Goal: Information Seeking & Learning: Check status

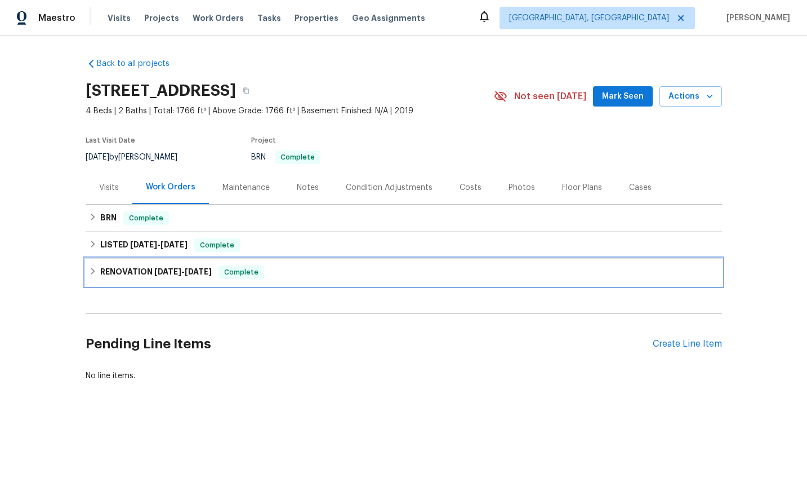
click at [300, 273] on div "RENOVATION [DATE] - [DATE] Complete" at bounding box center [404, 272] width 630 height 14
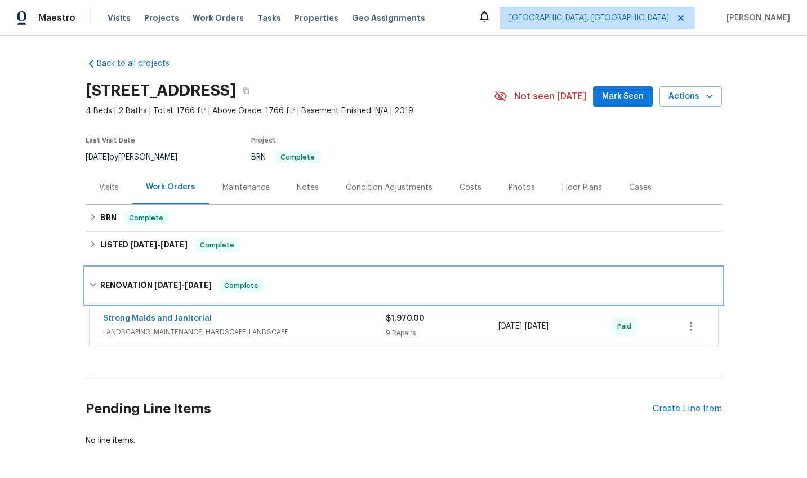
scroll to position [45, 0]
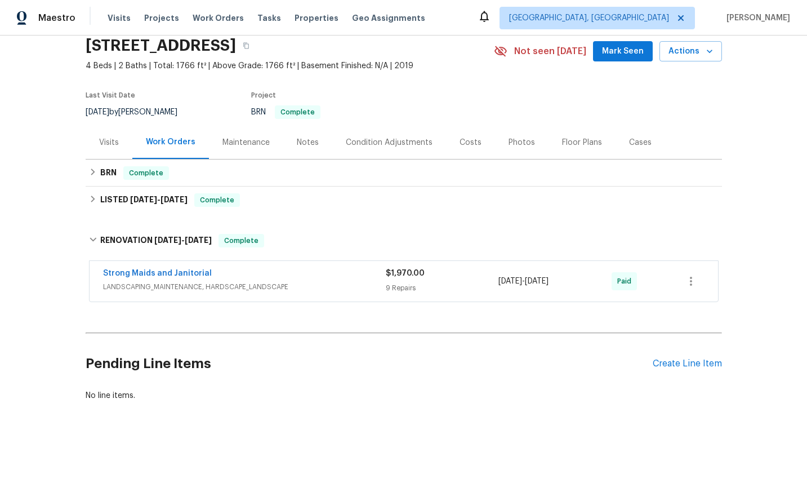
click at [300, 273] on div "Strong Maids and Janitorial" at bounding box center [244, 274] width 283 height 14
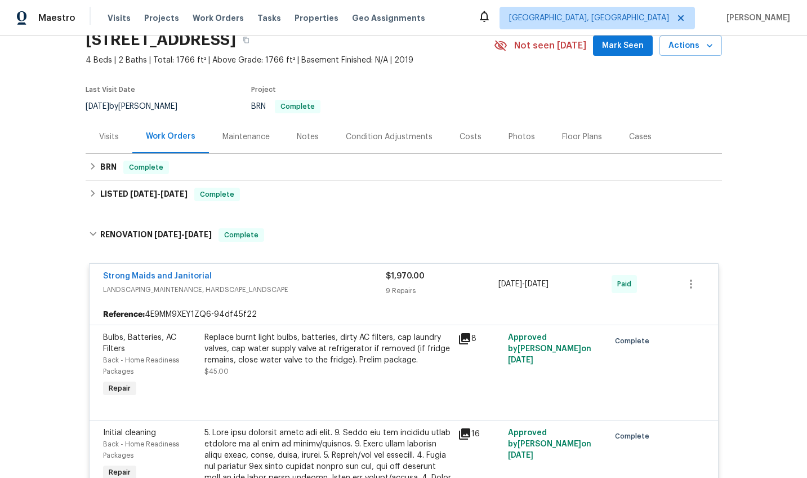
scroll to position [43, 0]
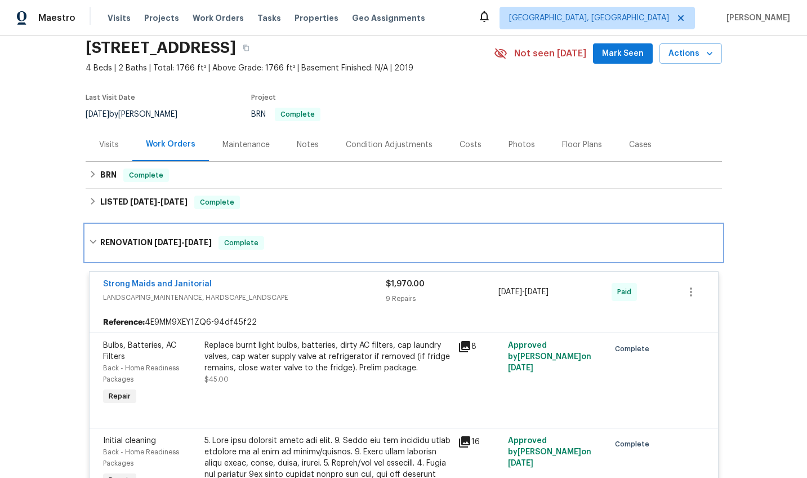
click at [175, 251] on div "RENOVATION [DATE] - [DATE] Complete" at bounding box center [404, 243] width 636 height 36
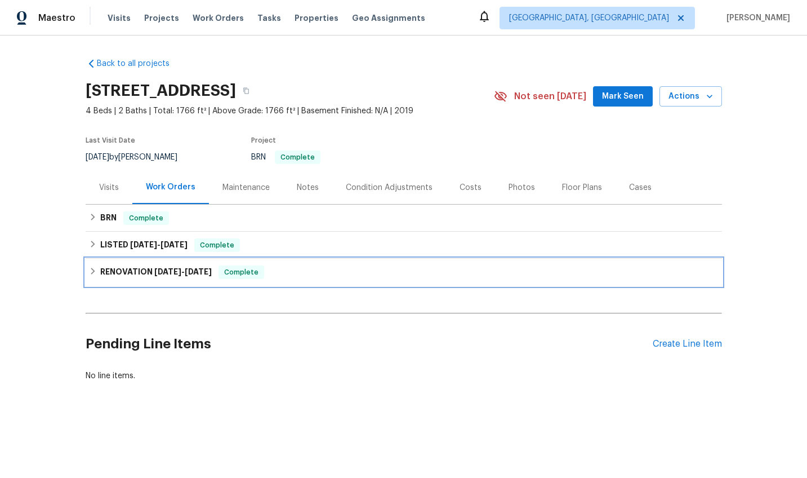
scroll to position [0, 0]
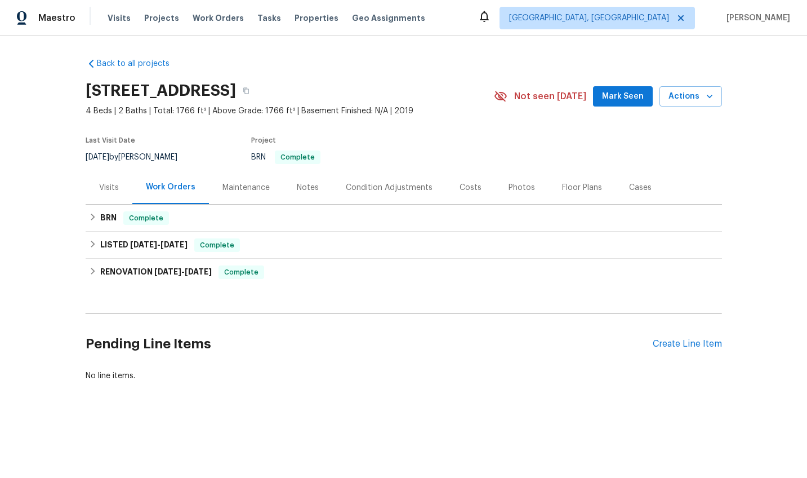
click at [148, 202] on div "Work Orders" at bounding box center [170, 187] width 77 height 33
click at [142, 252] on div "LISTED 2/11/25 - 2/12/25 Complete" at bounding box center [404, 244] width 636 height 27
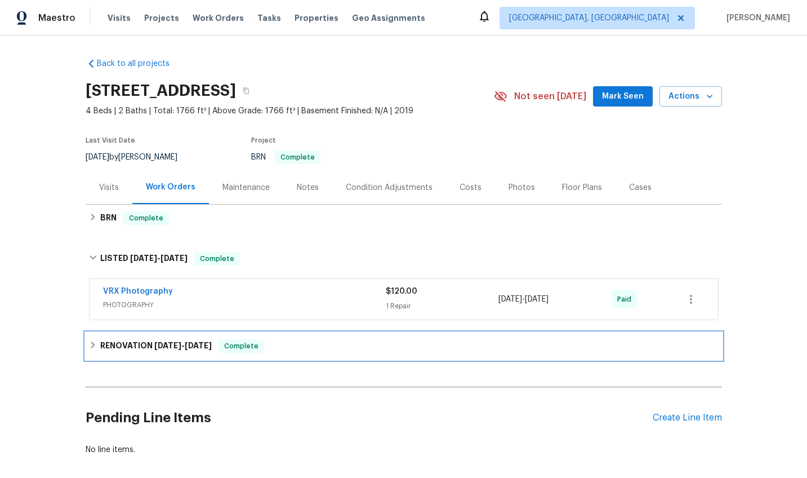
click at [167, 343] on span "2/3/25" at bounding box center [167, 345] width 27 height 8
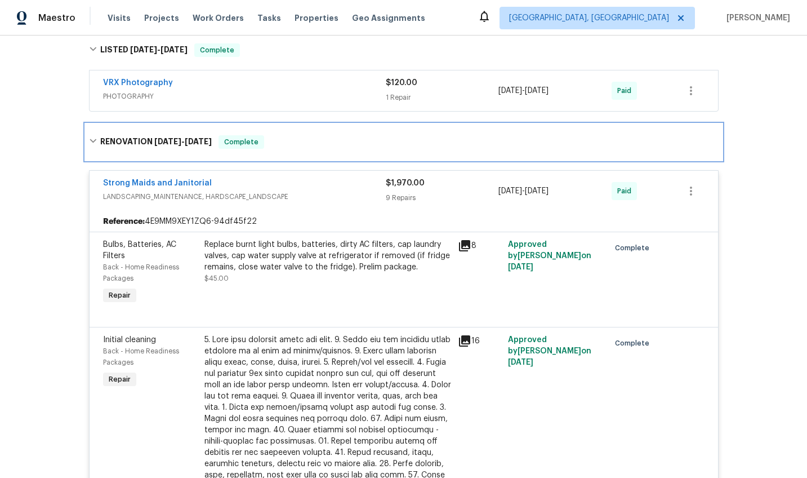
scroll to position [212, 0]
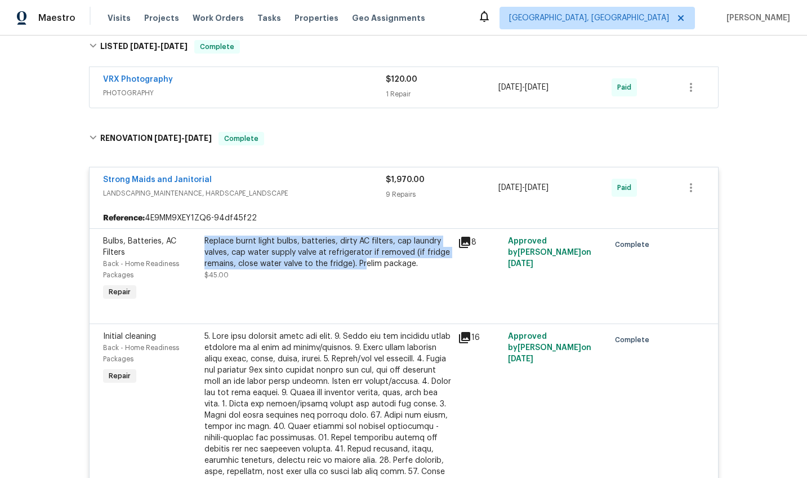
drag, startPoint x: 204, startPoint y: 239, endPoint x: 363, endPoint y: 266, distance: 160.5
click at [363, 266] on div "Replace burnt light bulbs, batteries, dirty AC filters, cap laundry valves, cap…" at bounding box center [327, 252] width 247 height 34
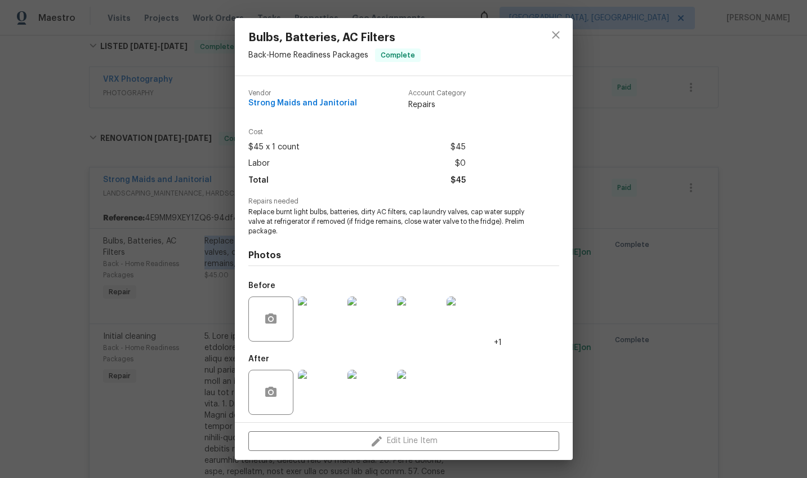
scroll to position [4, 0]
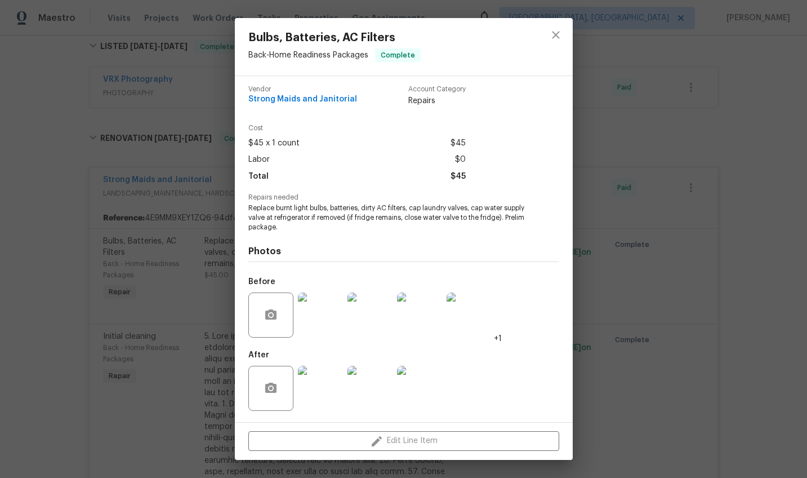
click at [146, 285] on div "Bulbs, Batteries, AC Filters Back - Home Readiness Packages Complete Vendor Str…" at bounding box center [403, 239] width 807 height 478
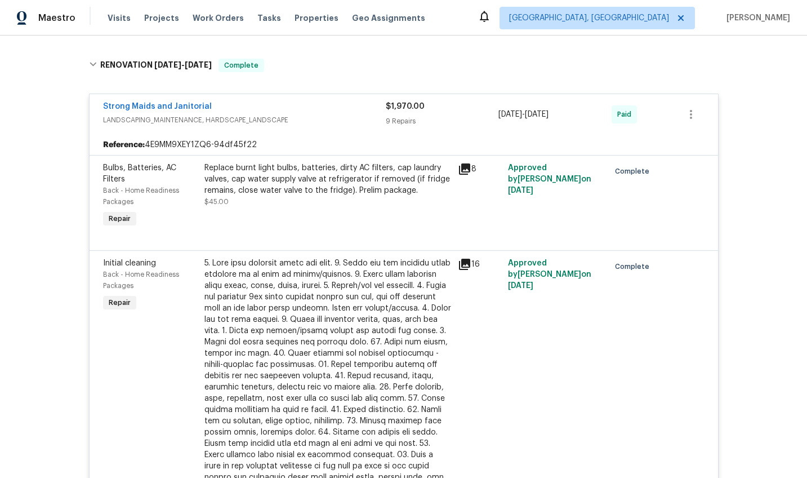
scroll to position [284, 0]
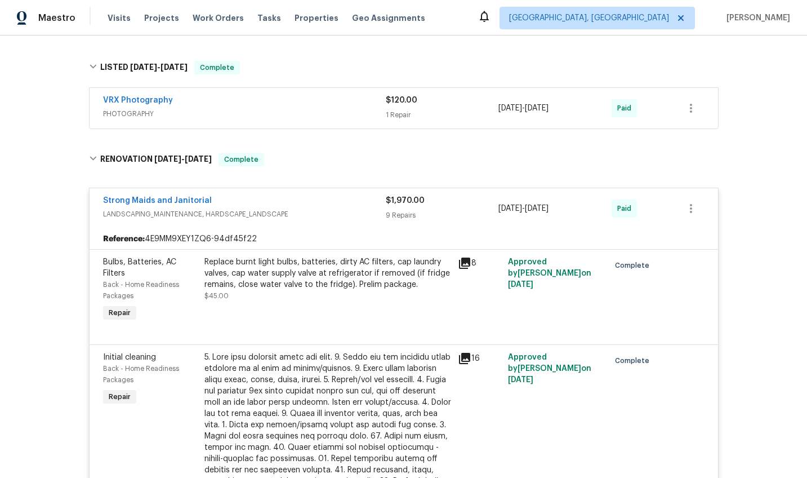
click at [291, 195] on div "Strong Maids and Janitorial" at bounding box center [244, 202] width 283 height 14
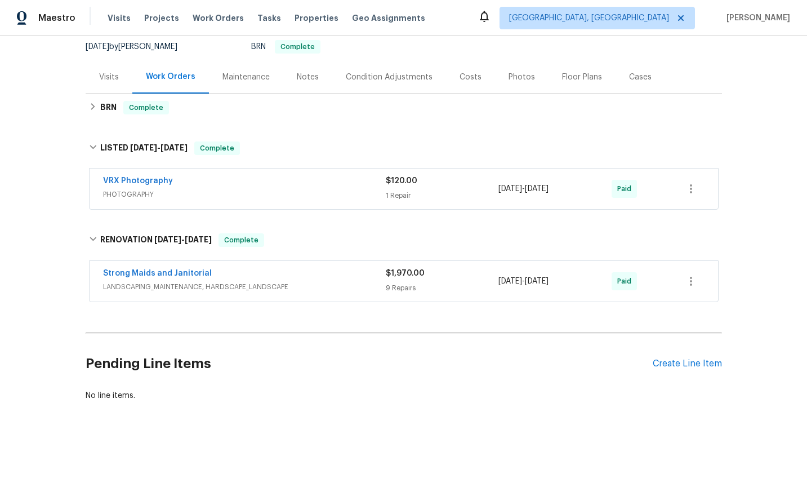
scroll to position [110, 0]
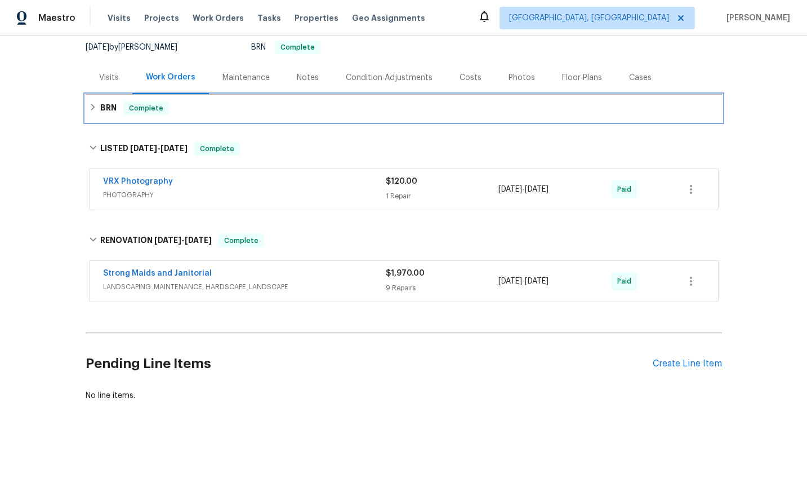
click at [284, 113] on div "BRN Complete" at bounding box center [404, 108] width 630 height 14
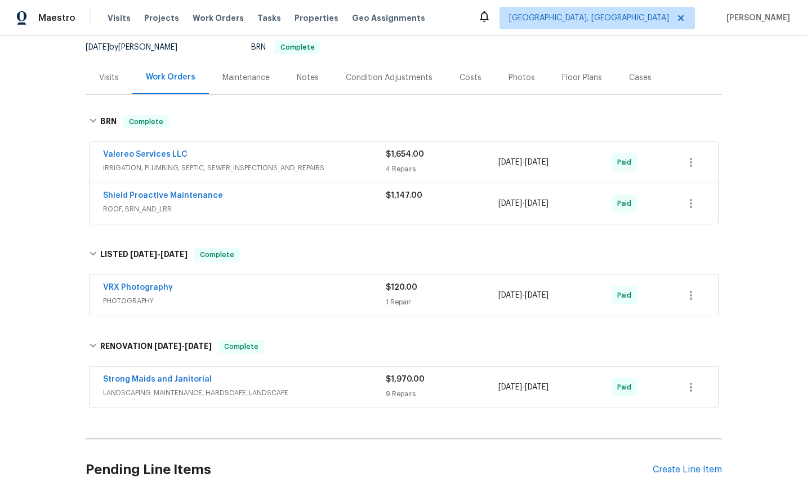
click at [300, 165] on span "IRRIGATION, PLUMBING, SEPTIC, SEWER_INSPECTIONS_AND_REPAIRS" at bounding box center [244, 167] width 283 height 11
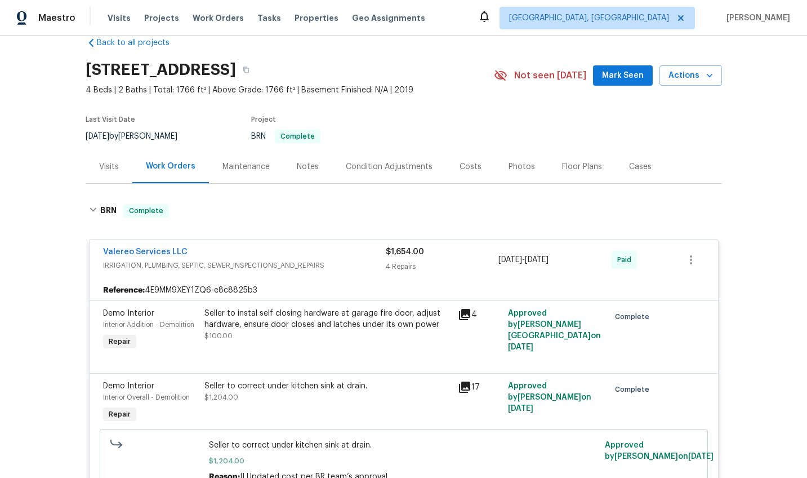
scroll to position [0, 0]
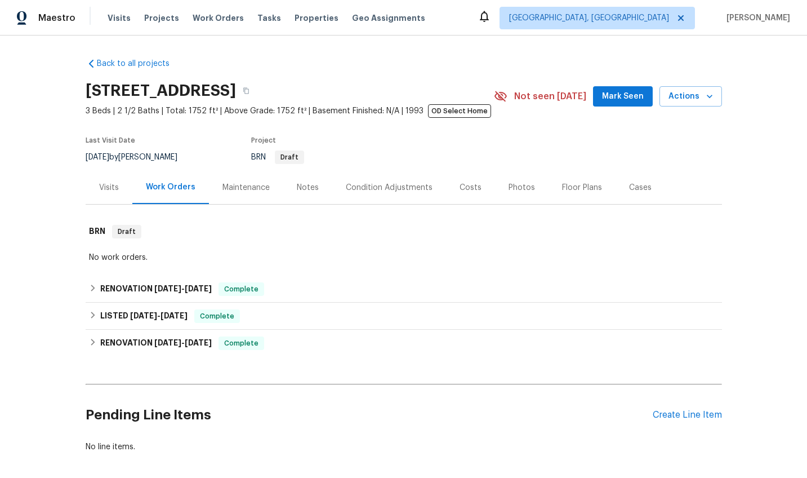
scroll to position [51, 0]
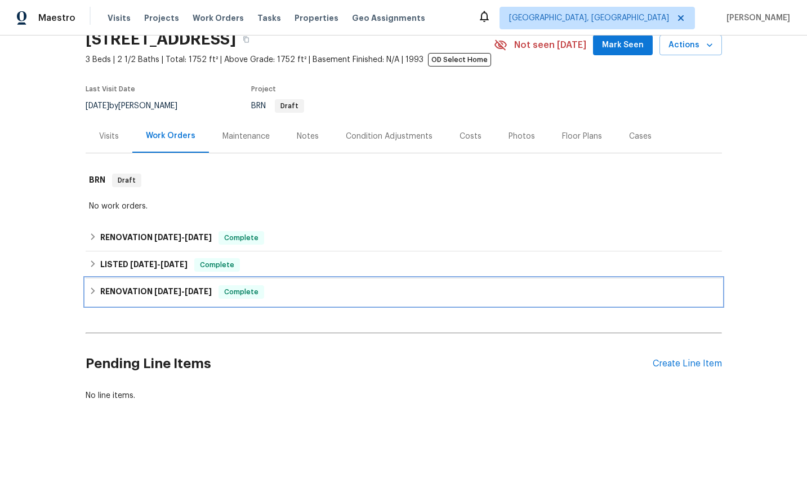
click at [288, 293] on div "RENOVATION [DATE] - [DATE] Complete" at bounding box center [404, 292] width 630 height 14
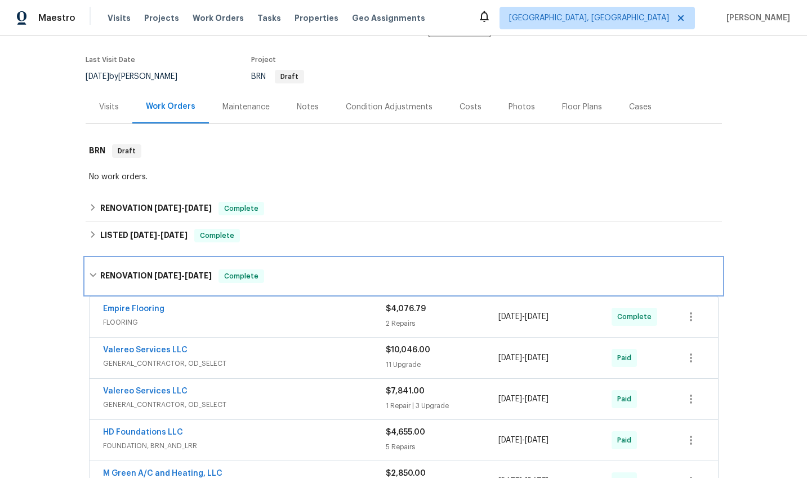
scroll to position [80, 0]
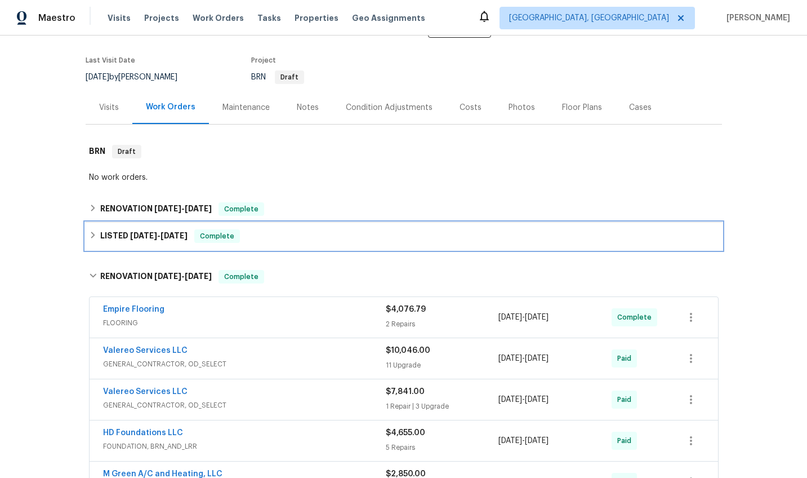
click at [281, 247] on div "LISTED [DATE] - [DATE] Complete" at bounding box center [404, 235] width 636 height 27
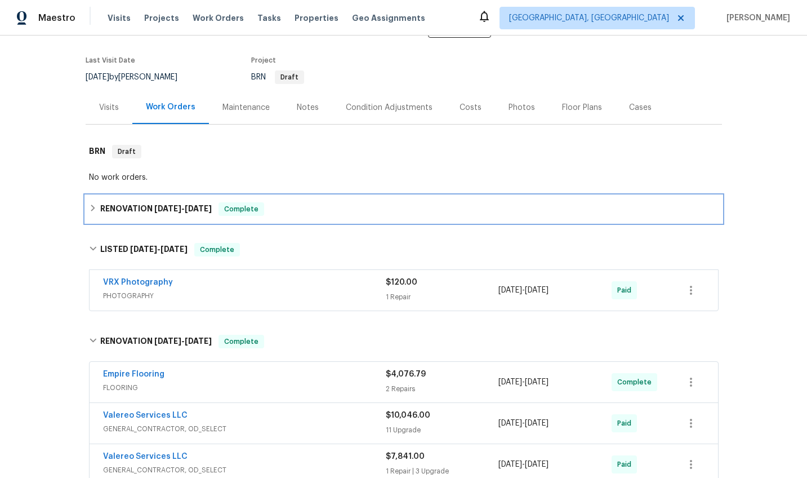
click at [287, 216] on div "RENOVATION [DATE] - [DATE] Complete" at bounding box center [404, 208] width 636 height 27
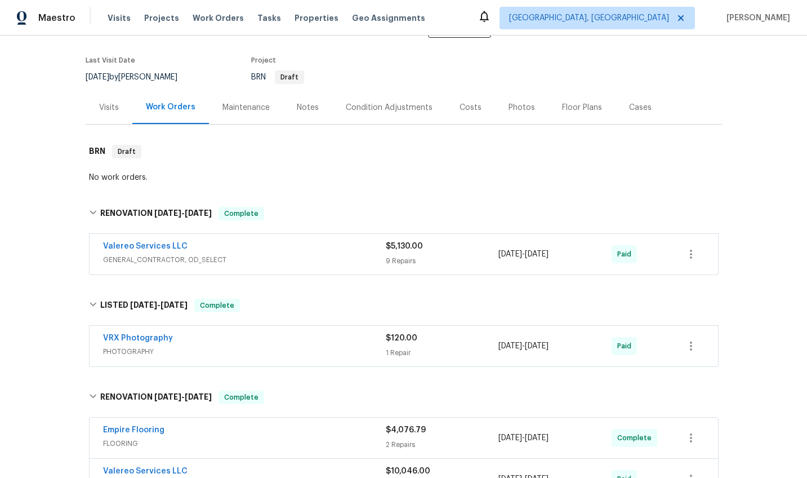
click at [302, 248] on div "Valereo Services LLC" at bounding box center [244, 247] width 283 height 14
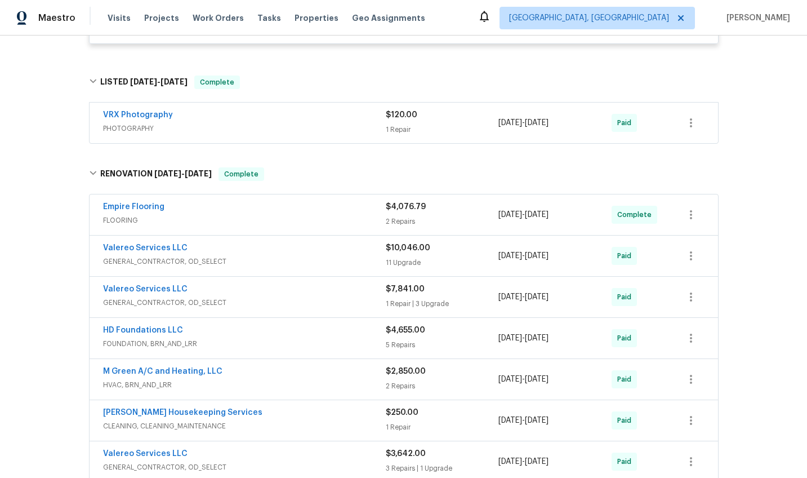
scroll to position [1011, 0]
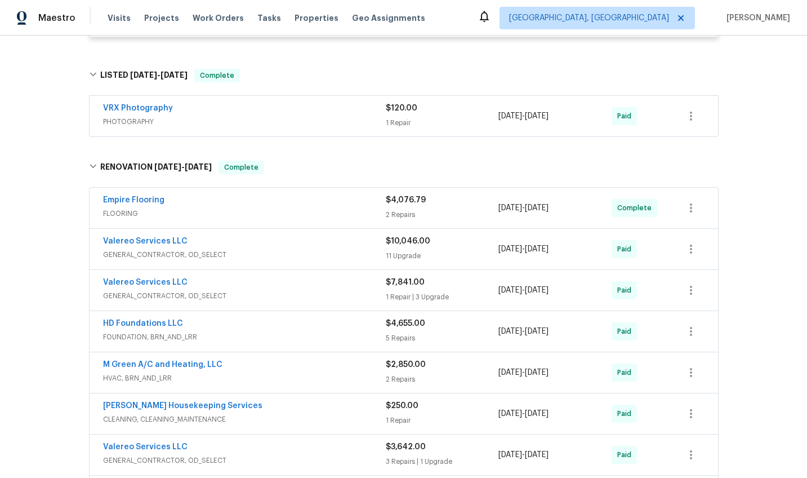
click at [302, 248] on div "Valereo Services LLC" at bounding box center [244, 242] width 283 height 14
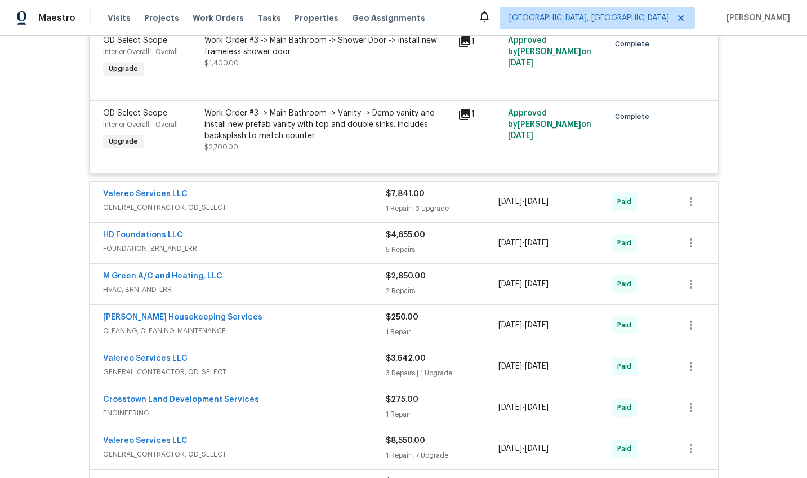
scroll to position [1936, 0]
click at [320, 197] on div "Valereo Services LLC" at bounding box center [244, 195] width 283 height 14
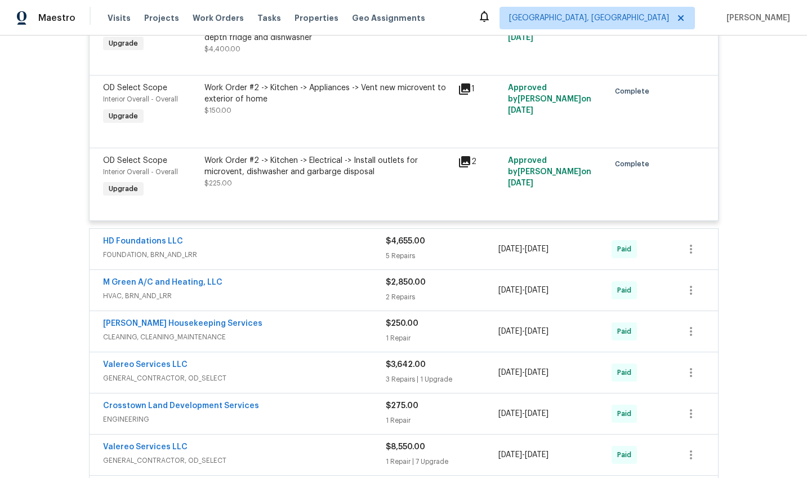
scroll to position [2313, 0]
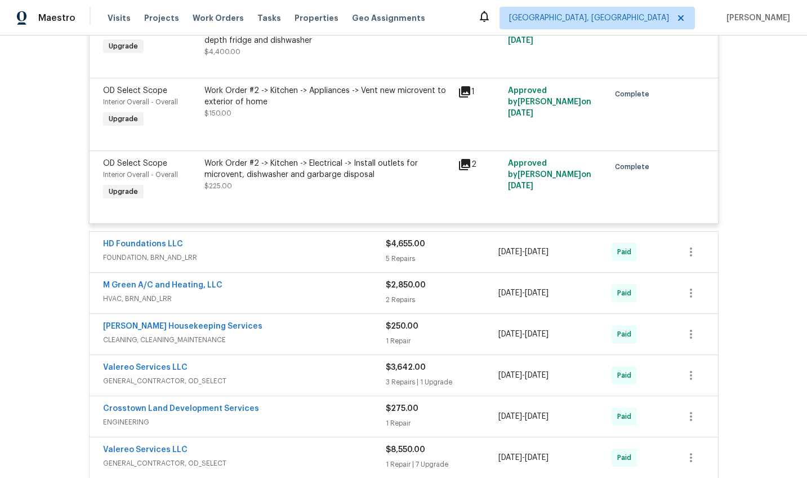
click at [325, 245] on div "HD Foundations LLC" at bounding box center [244, 245] width 283 height 14
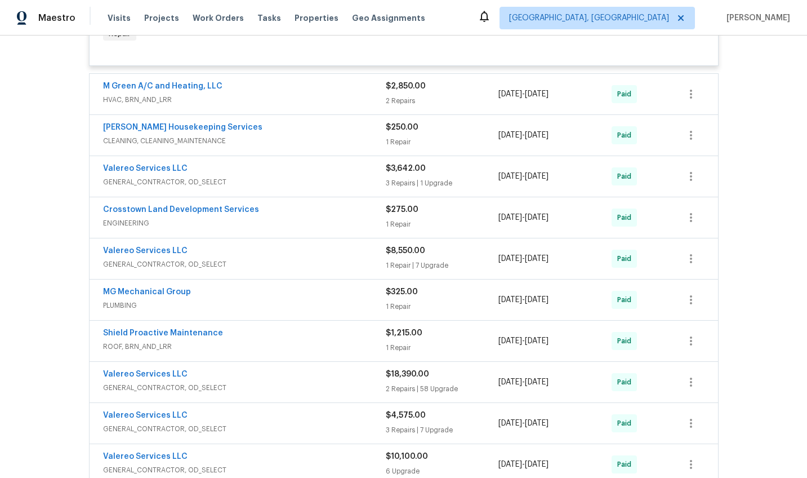
scroll to position [3045, 0]
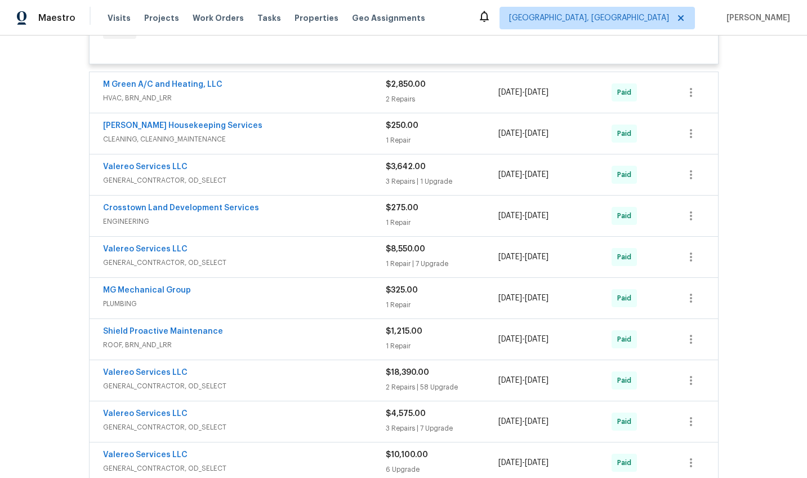
click at [326, 180] on span "GENERAL_CONTRACTOR, OD_SELECT" at bounding box center [244, 180] width 283 height 11
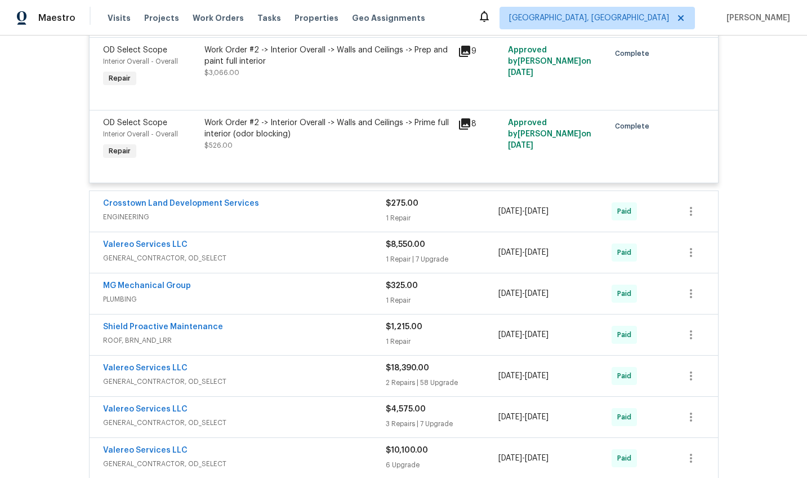
scroll to position [3415, 0]
click at [294, 247] on div "Valereo Services LLC" at bounding box center [244, 245] width 283 height 14
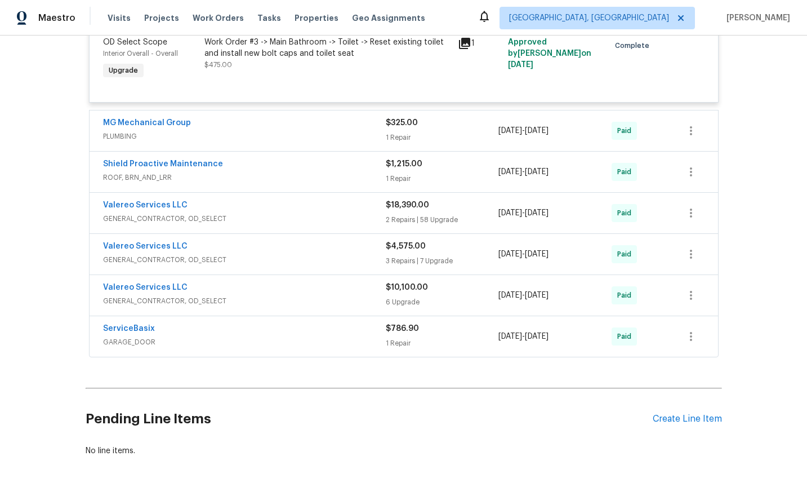
scroll to position [4204, 0]
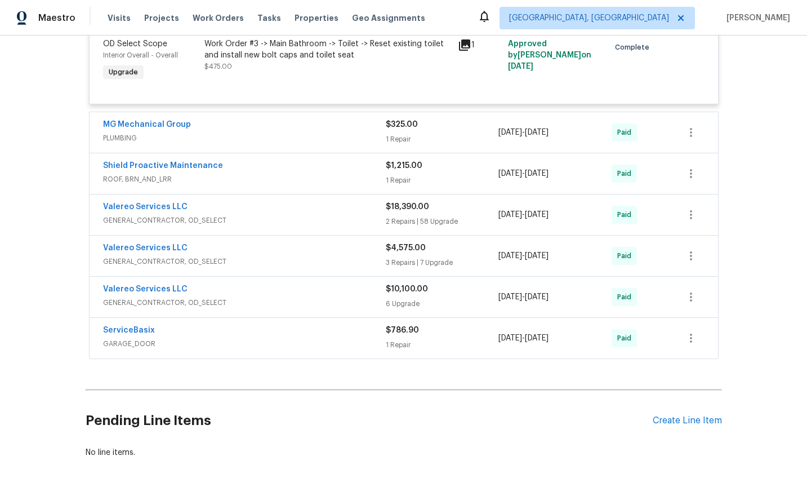
click at [330, 141] on span "PLUMBING" at bounding box center [244, 137] width 283 height 11
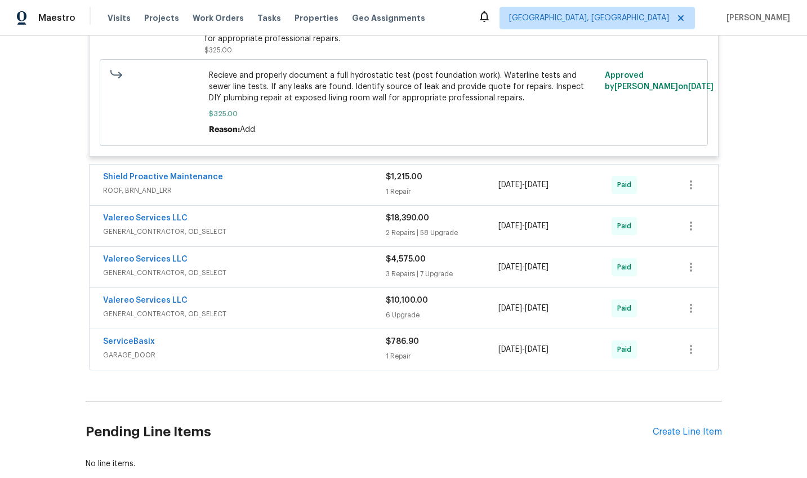
scroll to position [4402, 0]
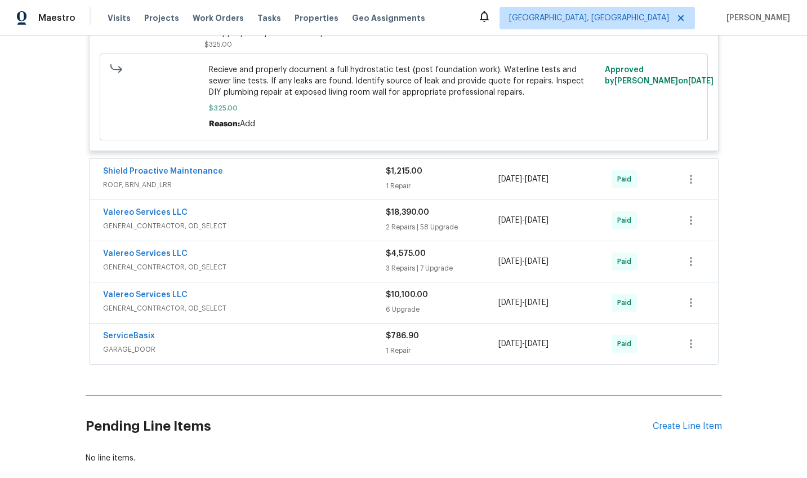
click at [322, 217] on div "Valereo Services LLC" at bounding box center [244, 214] width 283 height 14
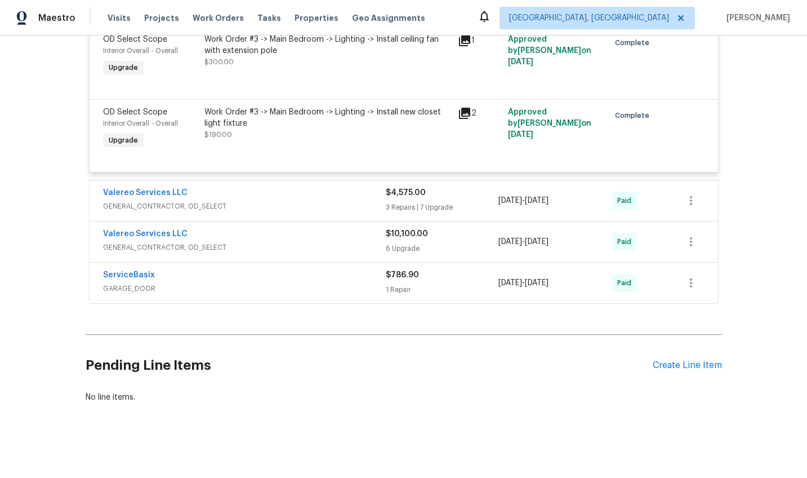
scroll to position [8940, 0]
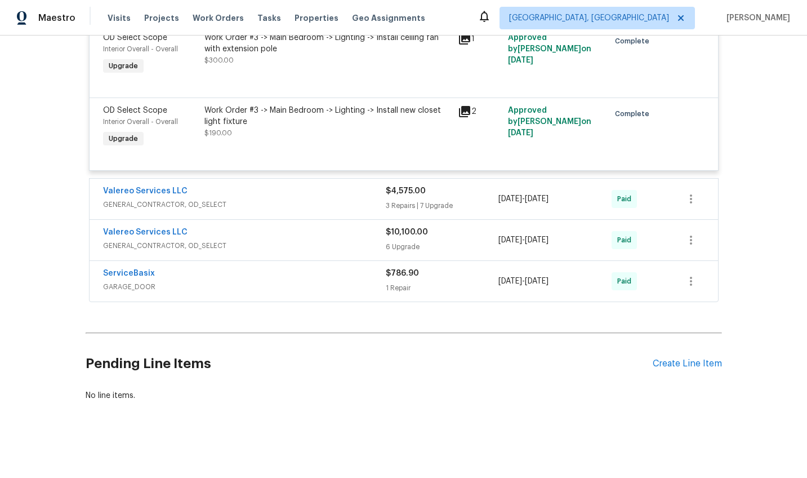
click at [325, 203] on span "GENERAL_CONTRACTOR, OD_SELECT" at bounding box center [244, 204] width 283 height 11
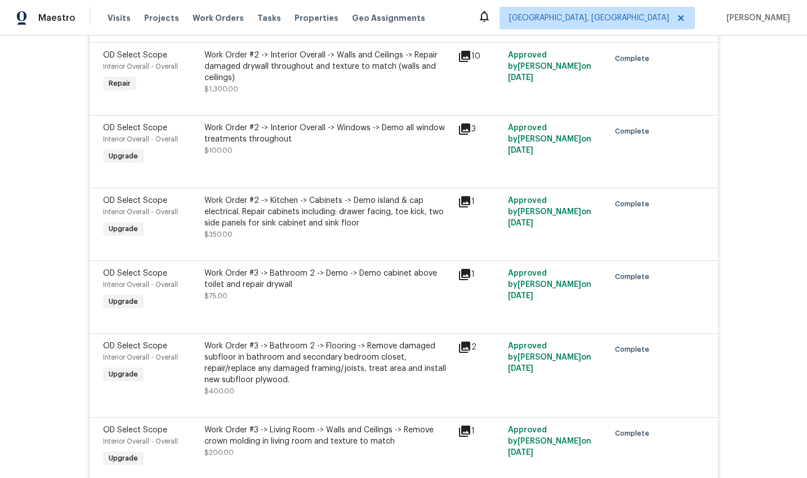
scroll to position [9717, 0]
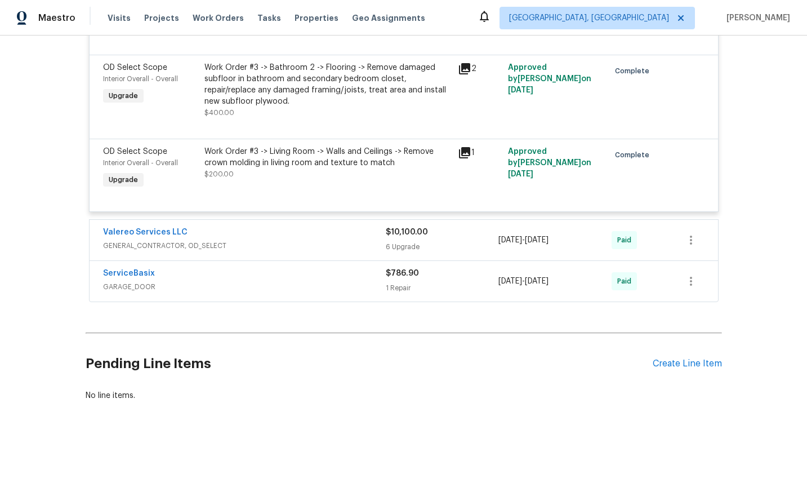
click at [320, 227] on div "Valereo Services LLC" at bounding box center [244, 233] width 283 height 14
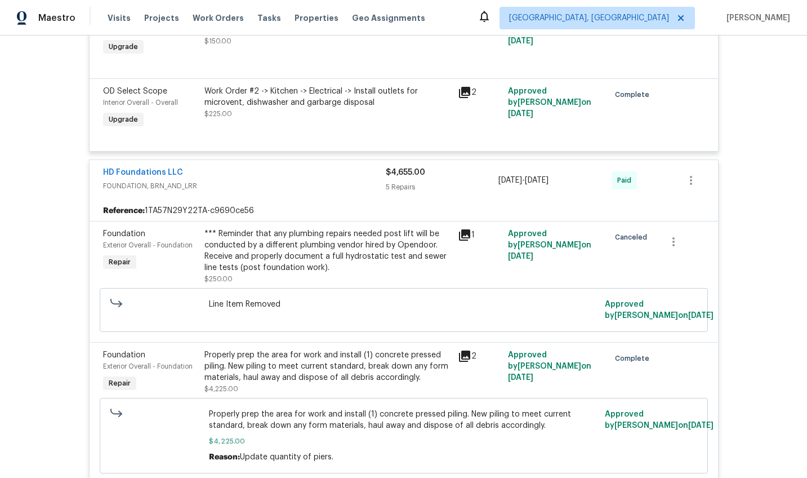
scroll to position [4146, 0]
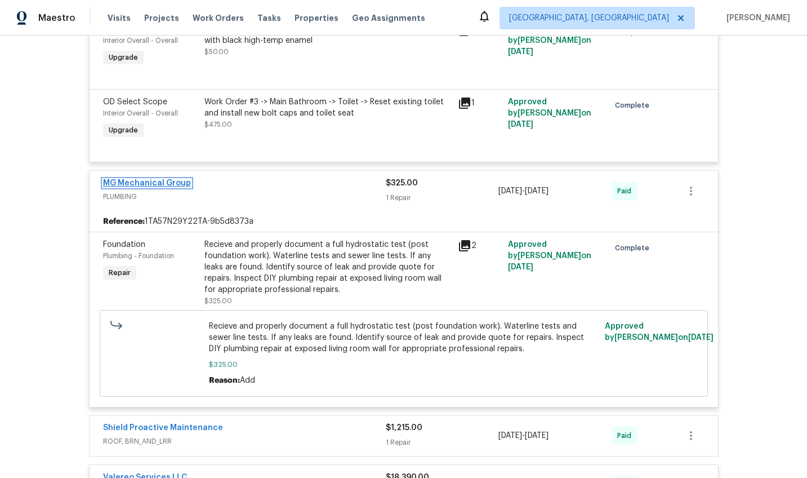
click at [152, 182] on link "MG Mechanical Group" at bounding box center [147, 183] width 88 height 8
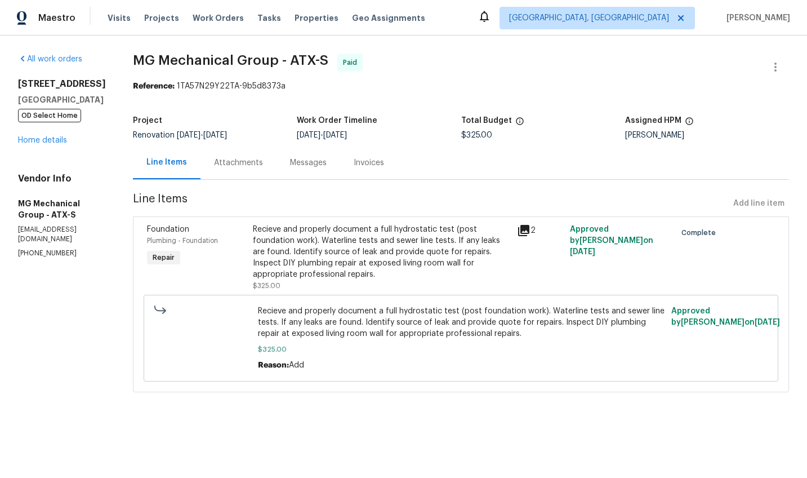
click at [290, 166] on div "Messages" at bounding box center [308, 162] width 37 height 11
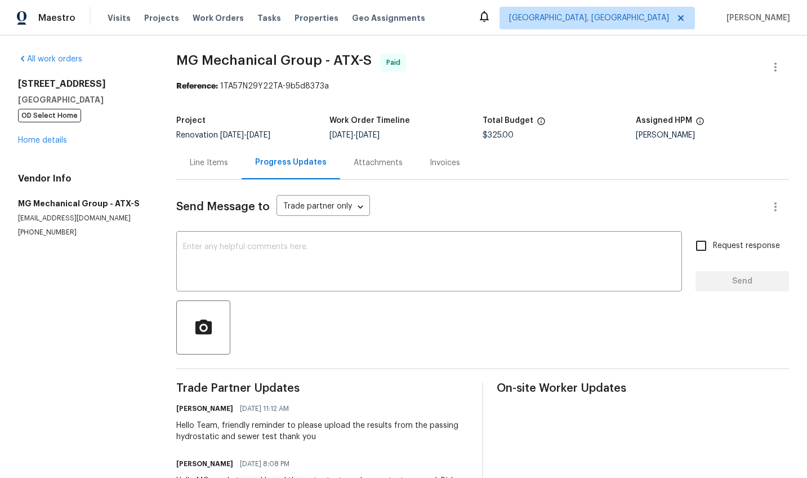
scroll to position [63, 0]
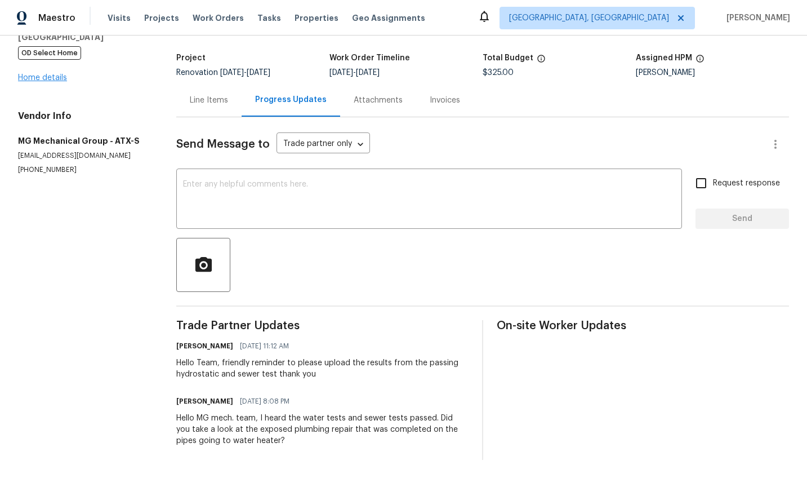
drag, startPoint x: 60, startPoint y: 82, endPoint x: 41, endPoint y: 75, distance: 20.8
click at [59, 82] on div "[STREET_ADDRESS] OD Select Home Home details" at bounding box center [83, 50] width 131 height 68
click at [40, 75] on link "Home details" at bounding box center [42, 78] width 49 height 8
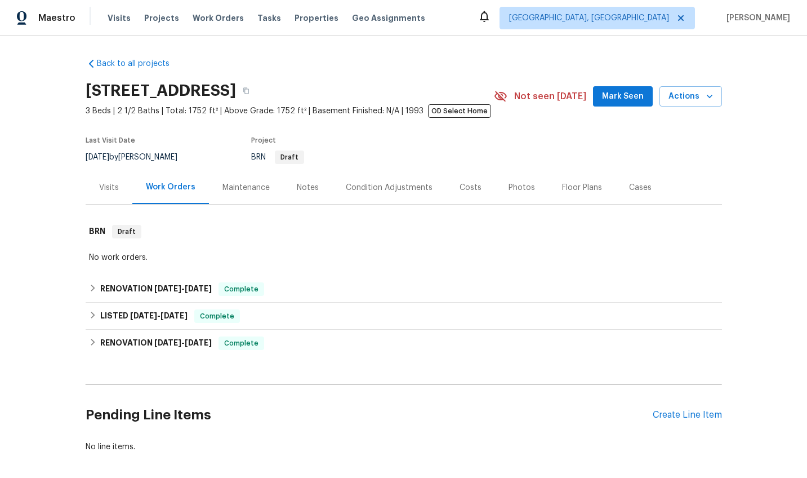
scroll to position [51, 0]
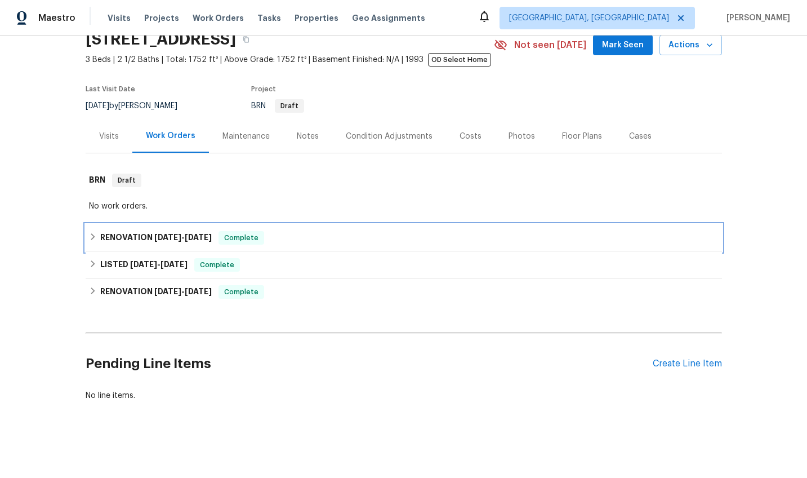
click at [213, 233] on div "RENOVATION [DATE] - [DATE] Complete" at bounding box center [404, 238] width 630 height 14
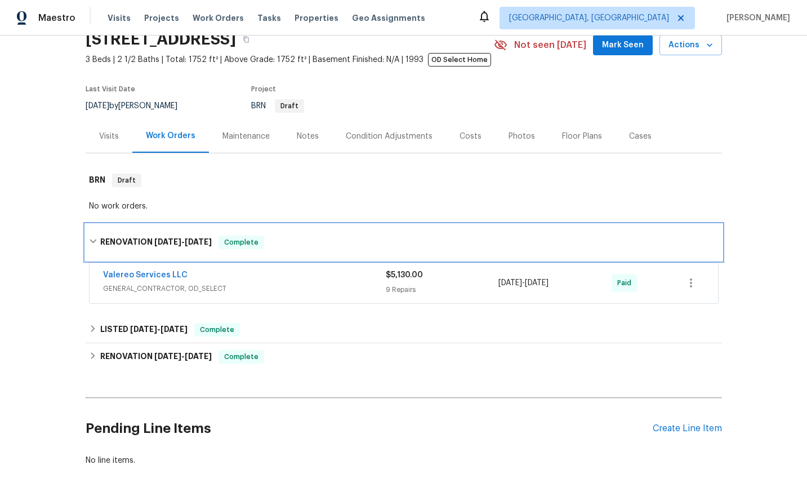
scroll to position [116, 0]
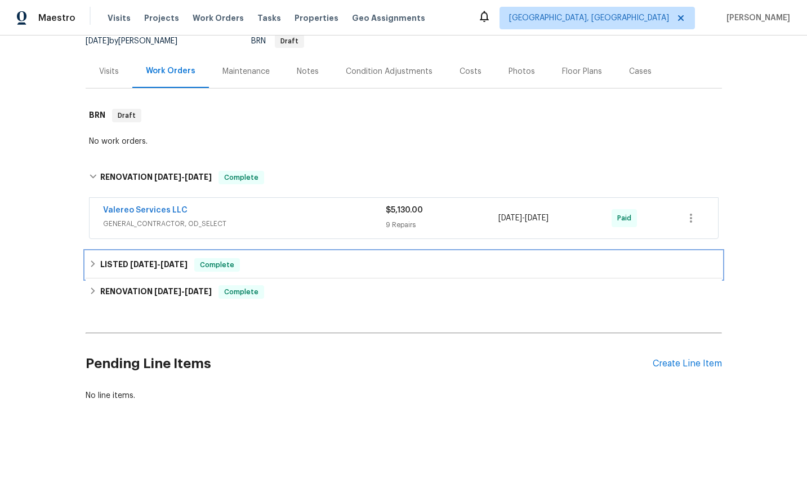
click at [309, 252] on div "LISTED [DATE] - [DATE] Complete" at bounding box center [404, 264] width 636 height 27
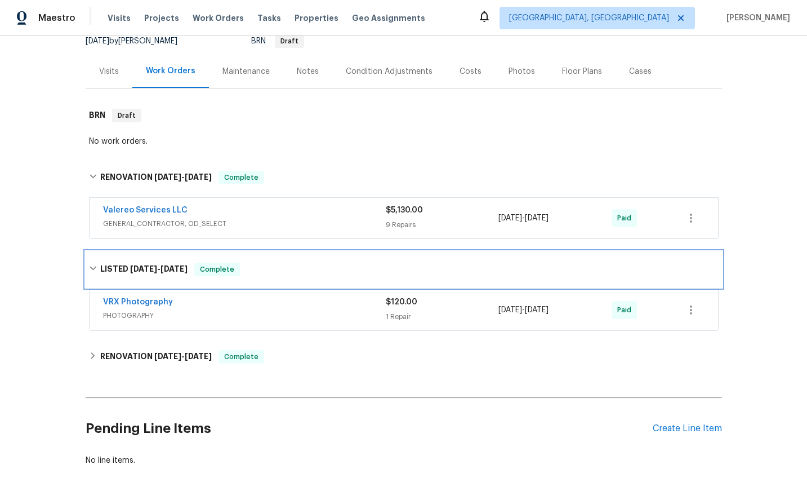
scroll to position [181, 0]
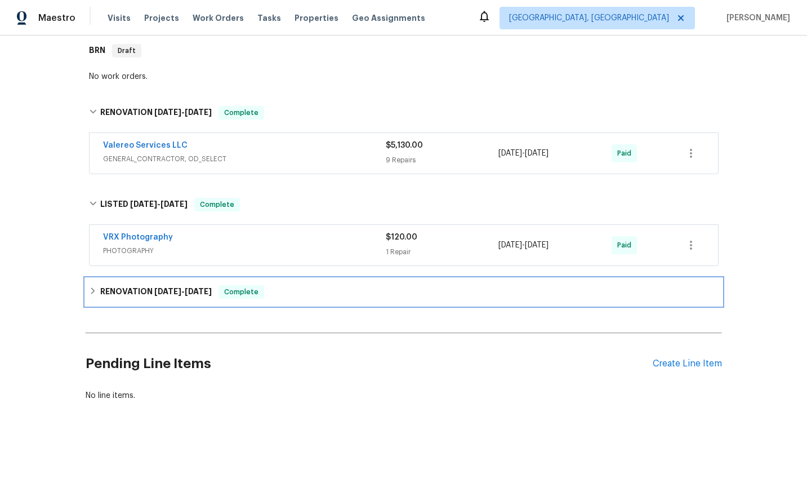
click at [306, 283] on div "RENOVATION [DATE] - [DATE] Complete" at bounding box center [404, 291] width 636 height 27
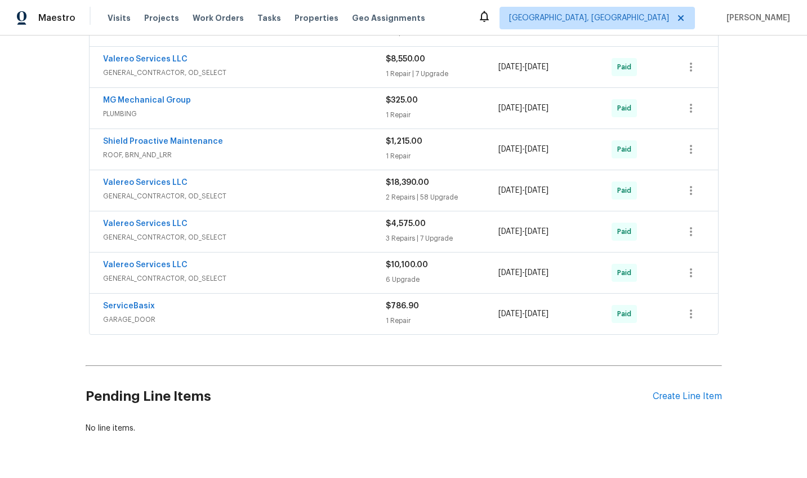
scroll to position [780, 0]
click at [237, 295] on div "ServiceBasix GARAGE_DOOR $786.90 1 Repair [DATE] - [DATE] Paid" at bounding box center [404, 313] width 628 height 41
click at [258, 272] on span "GENERAL_CONTRACTOR, OD_SELECT" at bounding box center [244, 277] width 283 height 11
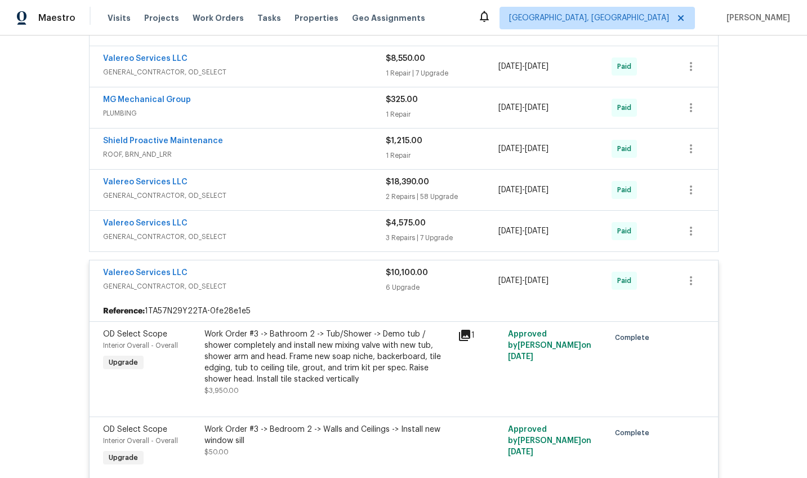
click at [267, 217] on div "Valereo Services LLC" at bounding box center [244, 224] width 283 height 14
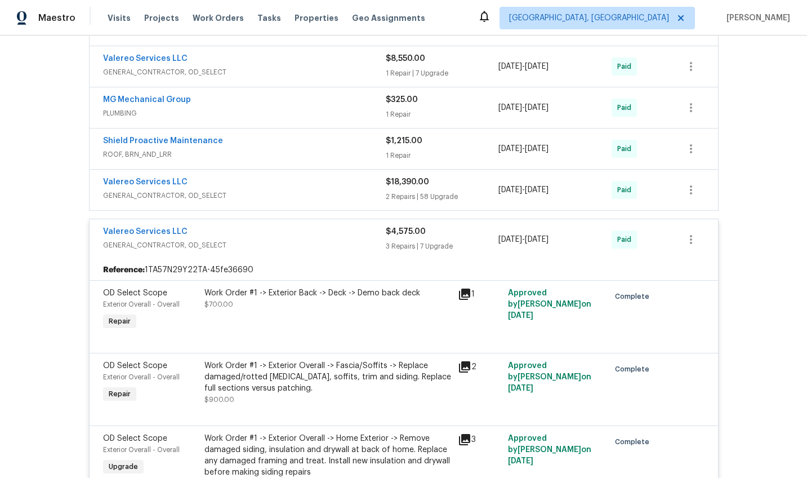
click at [257, 184] on div "Valereo Services LLC" at bounding box center [244, 183] width 283 height 14
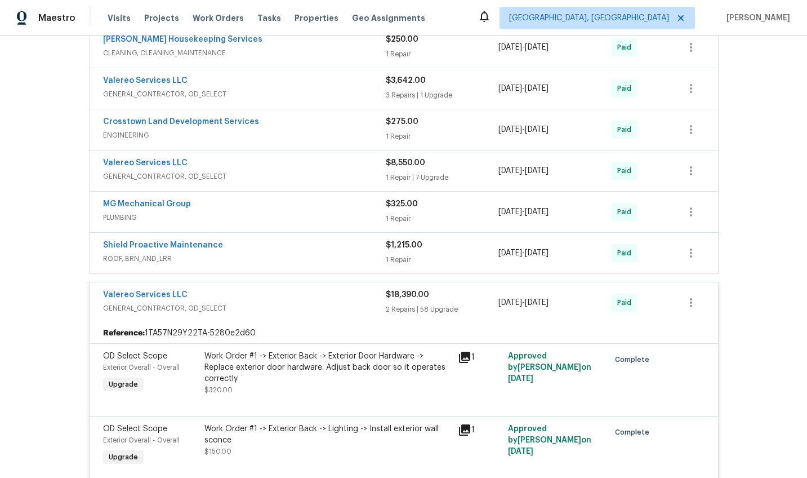
scroll to position [673, 0]
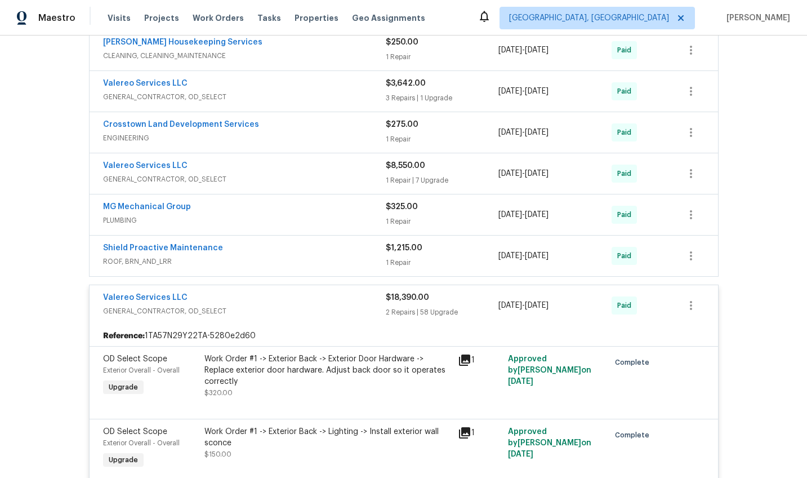
click at [283, 260] on span "ROOF, BRN_AND_LRR" at bounding box center [244, 261] width 283 height 11
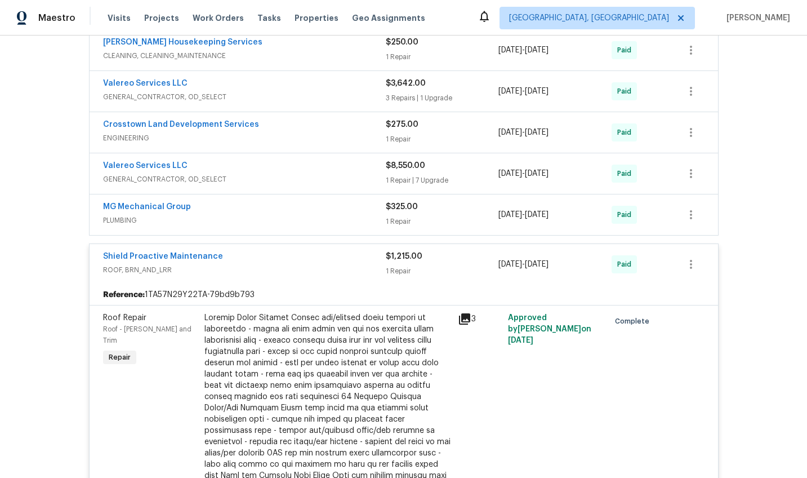
click at [295, 215] on span "PLUMBING" at bounding box center [244, 220] width 283 height 11
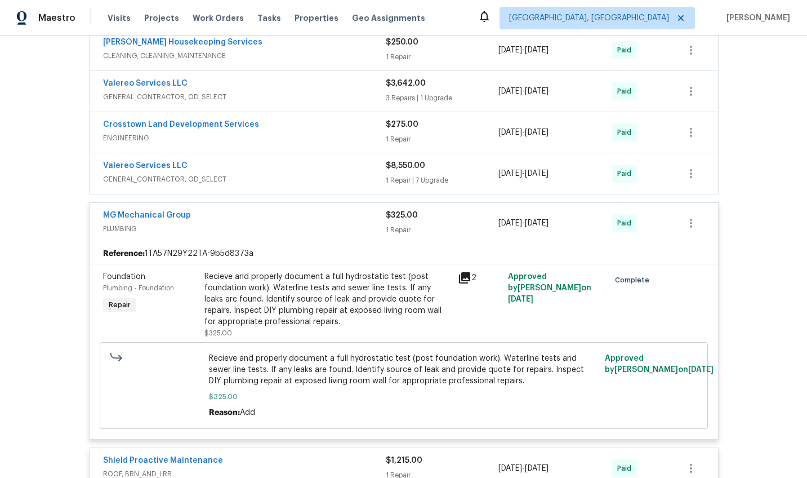
click at [302, 164] on div "Valereo Services LLC" at bounding box center [244, 167] width 283 height 14
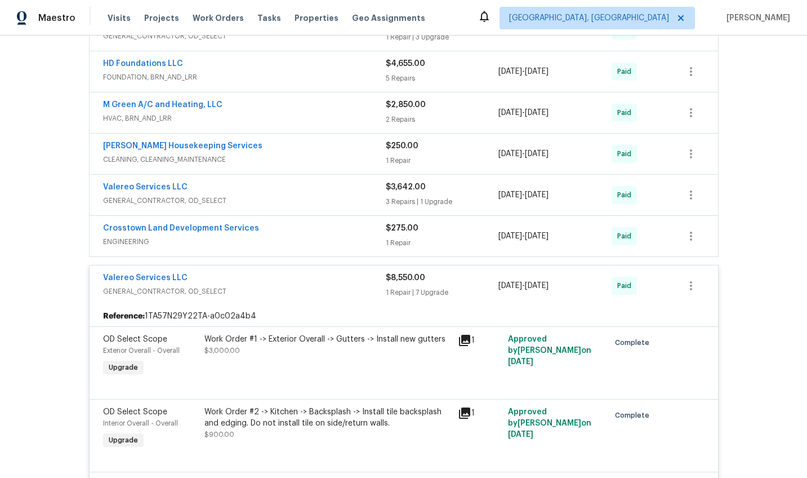
click at [295, 195] on span "GENERAL_CONTRACTOR, OD_SELECT" at bounding box center [244, 200] width 283 height 11
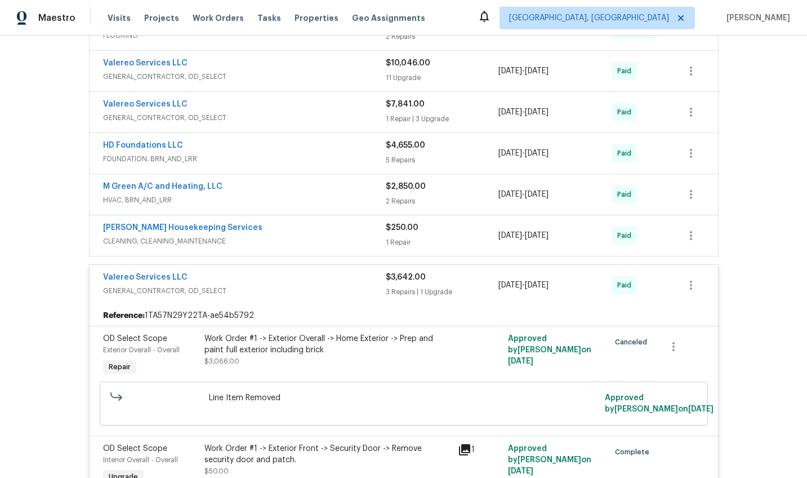
scroll to position [473, 0]
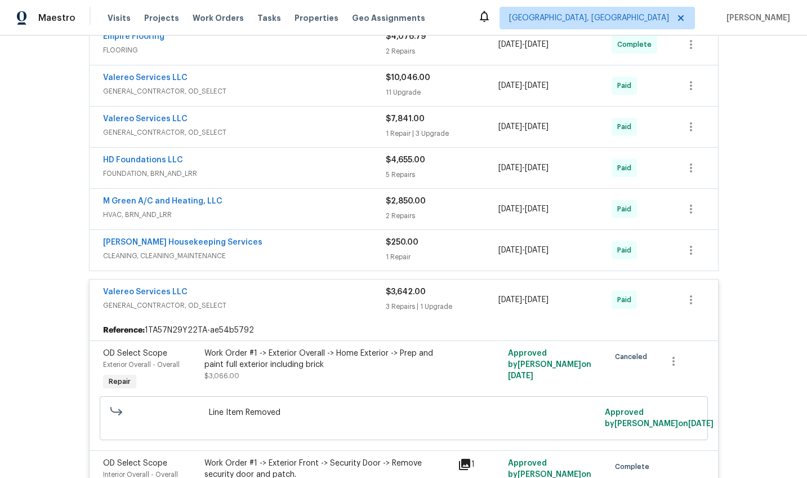
click at [294, 204] on div "M Green A/C and Heating, LLC" at bounding box center [244, 202] width 283 height 14
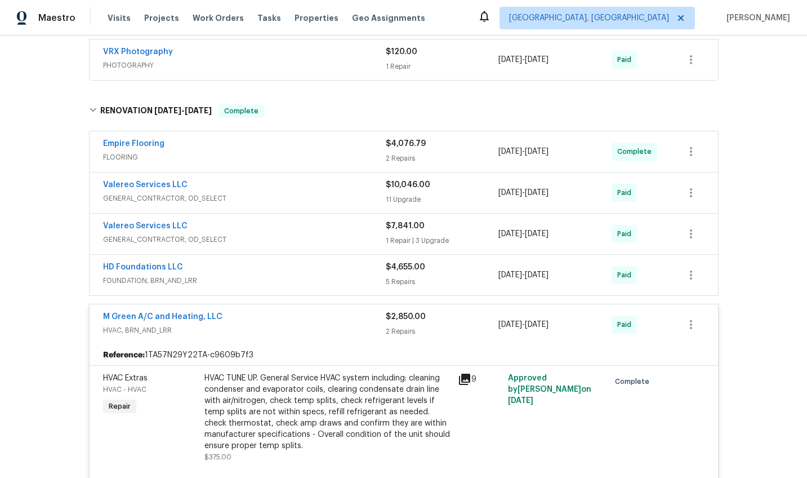
scroll to position [367, 0]
click at [300, 225] on div "Valereo Services LLC" at bounding box center [244, 227] width 283 height 14
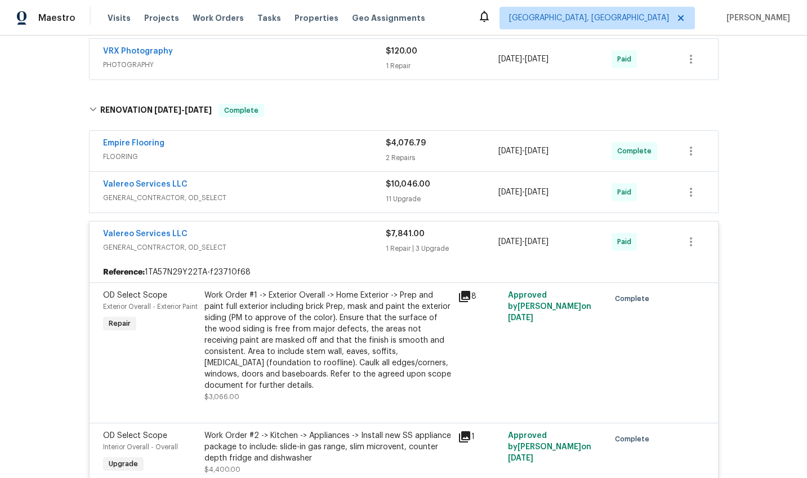
click at [309, 192] on span "GENERAL_CONTRACTOR, OD_SELECT" at bounding box center [244, 197] width 283 height 11
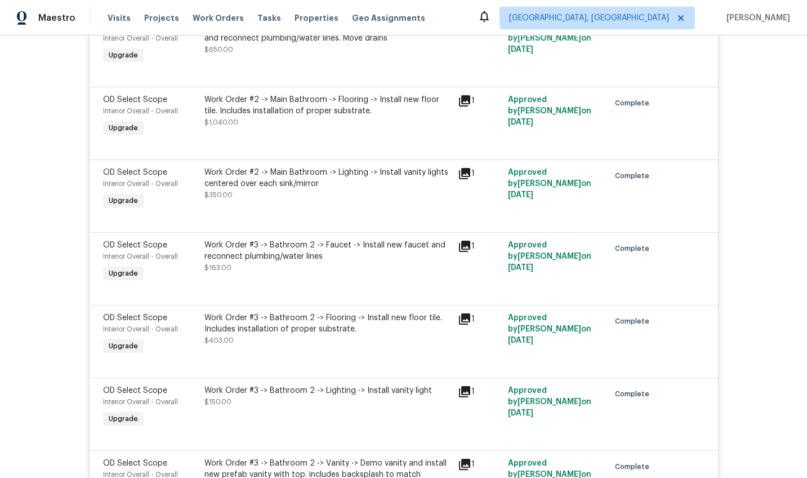
scroll to position [3148, 0]
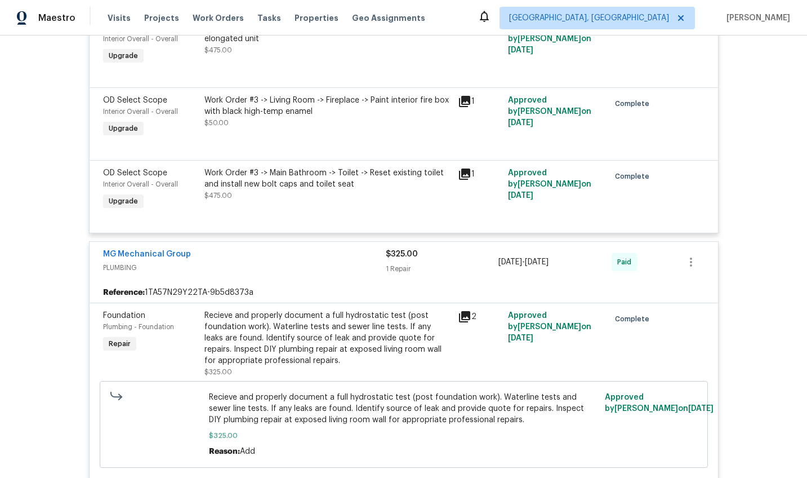
click at [463, 310] on icon at bounding box center [465, 317] width 14 height 14
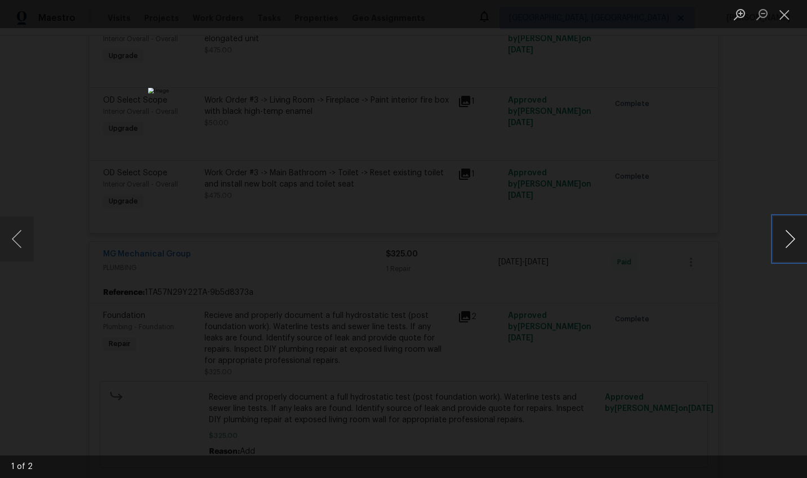
click at [780, 240] on button "Next image" at bounding box center [790, 238] width 34 height 45
click at [682, 270] on div "Lightbox" at bounding box center [403, 239] width 807 height 478
